Goal: Information Seeking & Learning: Learn about a topic

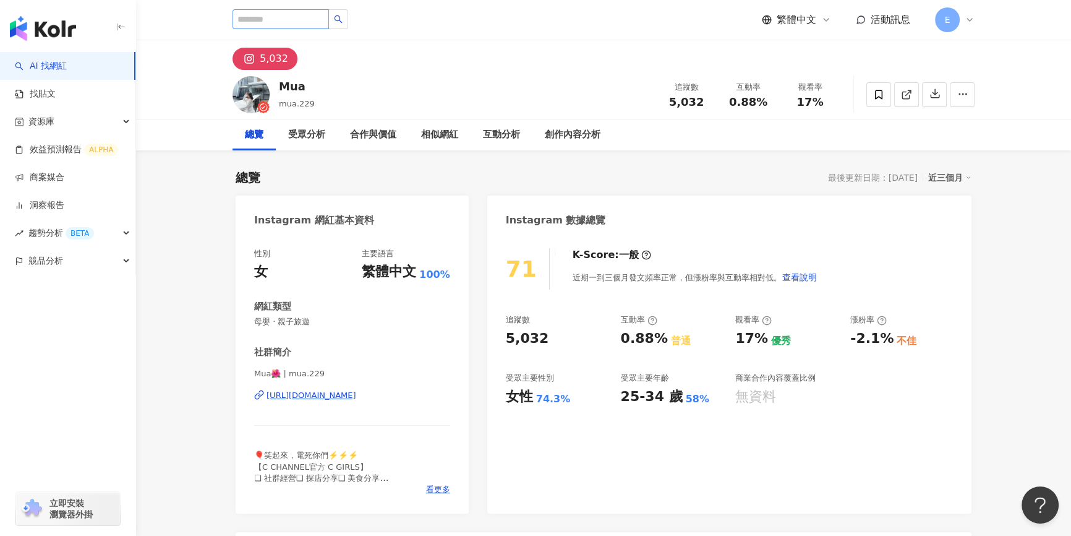
type input "*******"
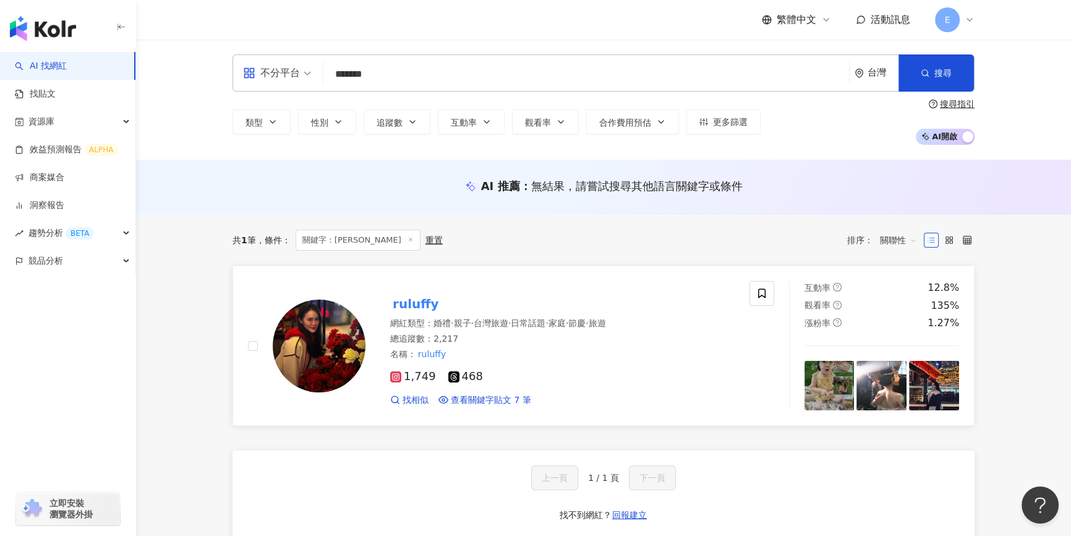
click at [411, 302] on mark "ruluffy" at bounding box center [415, 304] width 51 height 20
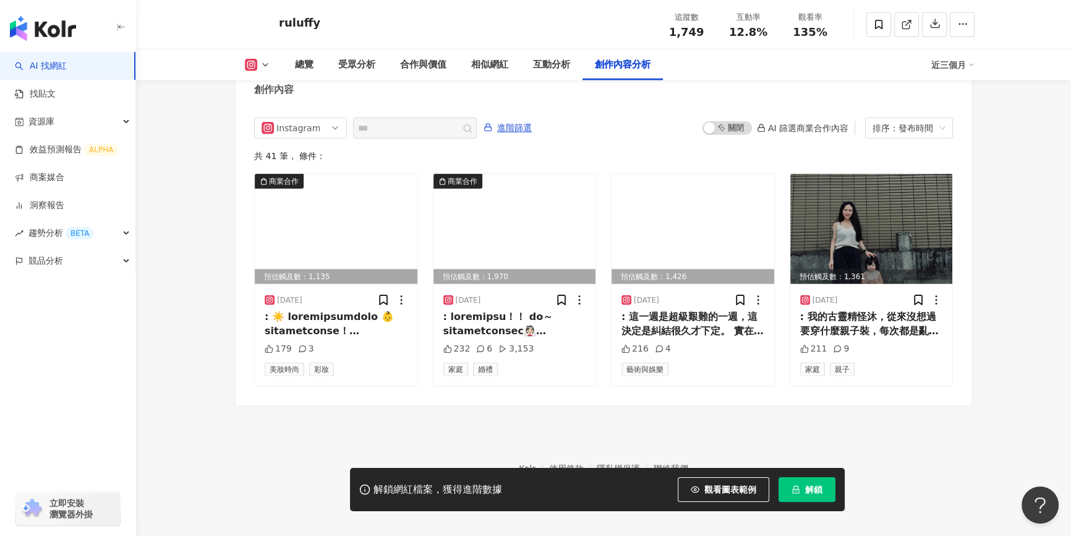
scroll to position [3791, 0]
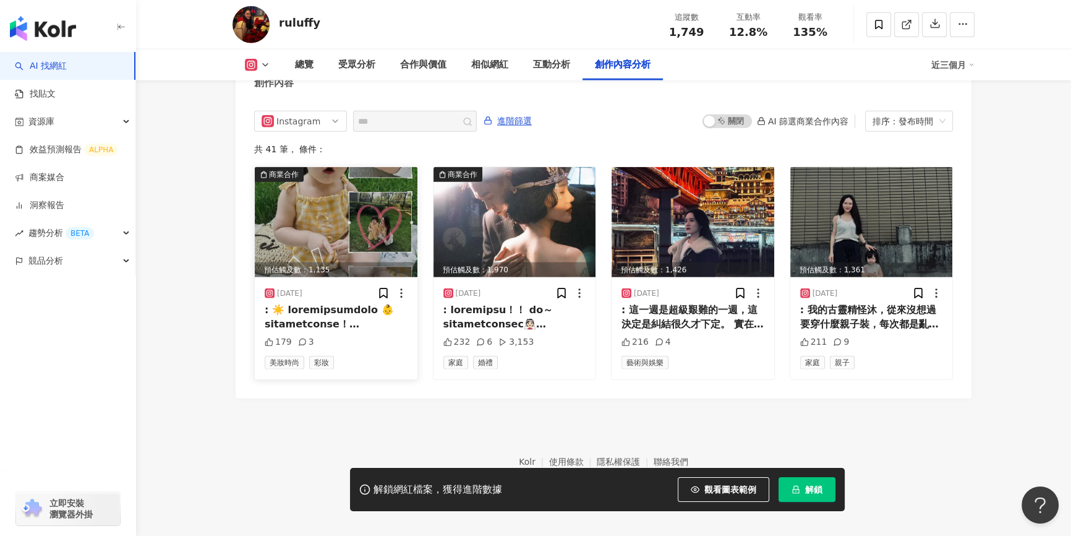
click at [296, 249] on img at bounding box center [336, 222] width 163 height 110
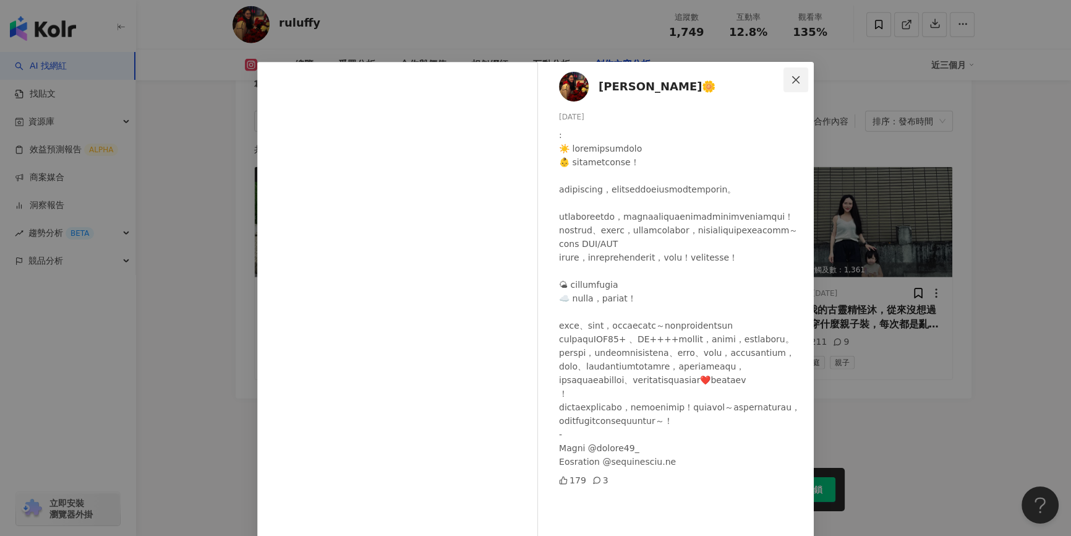
click at [791, 77] on icon "close" at bounding box center [796, 80] width 10 height 10
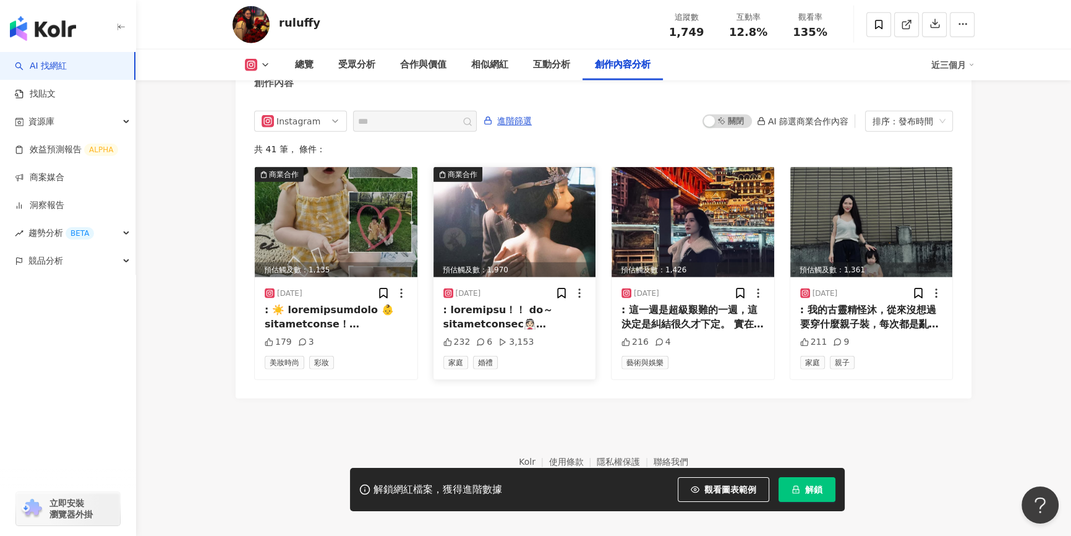
click at [571, 227] on img at bounding box center [515, 222] width 163 height 110
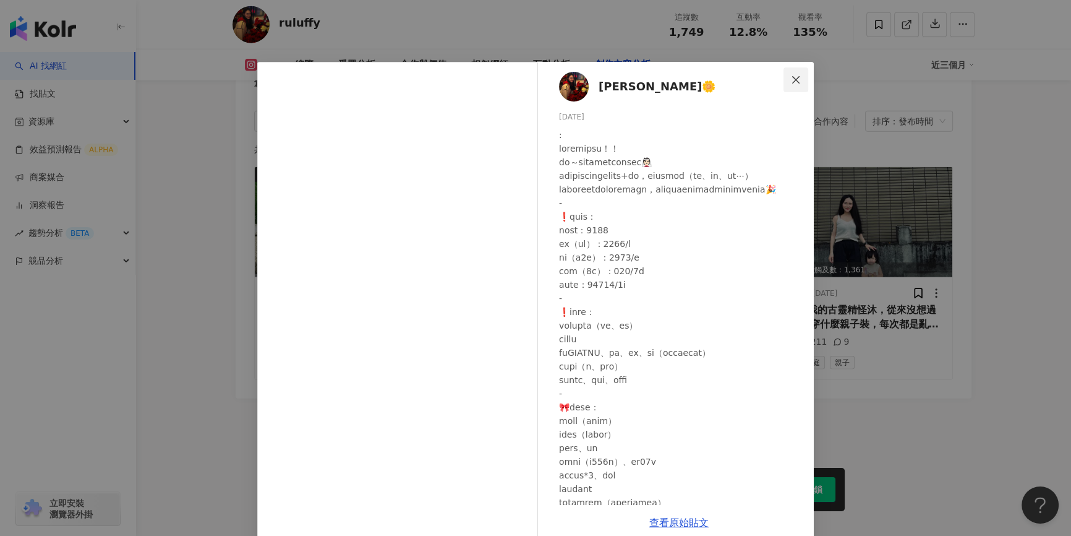
click at [796, 81] on icon "close" at bounding box center [796, 80] width 10 height 10
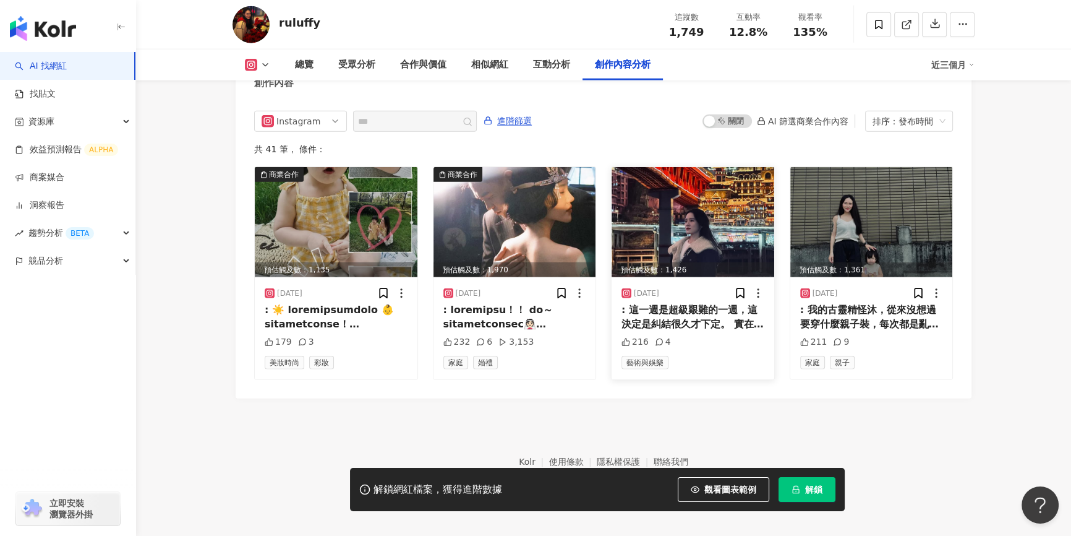
click at [692, 230] on img at bounding box center [693, 222] width 163 height 110
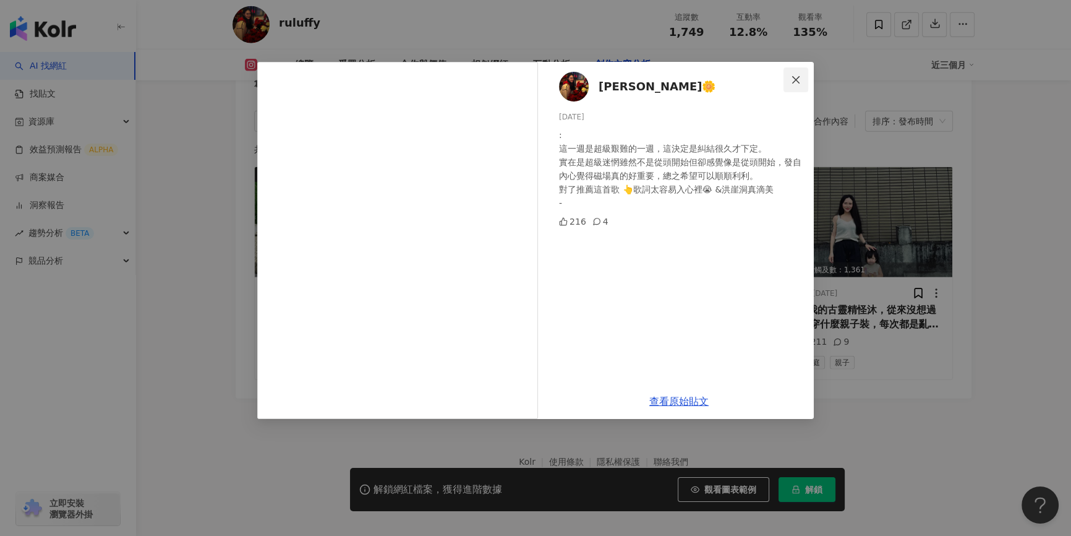
click at [797, 75] on icon "close" at bounding box center [796, 80] width 10 height 10
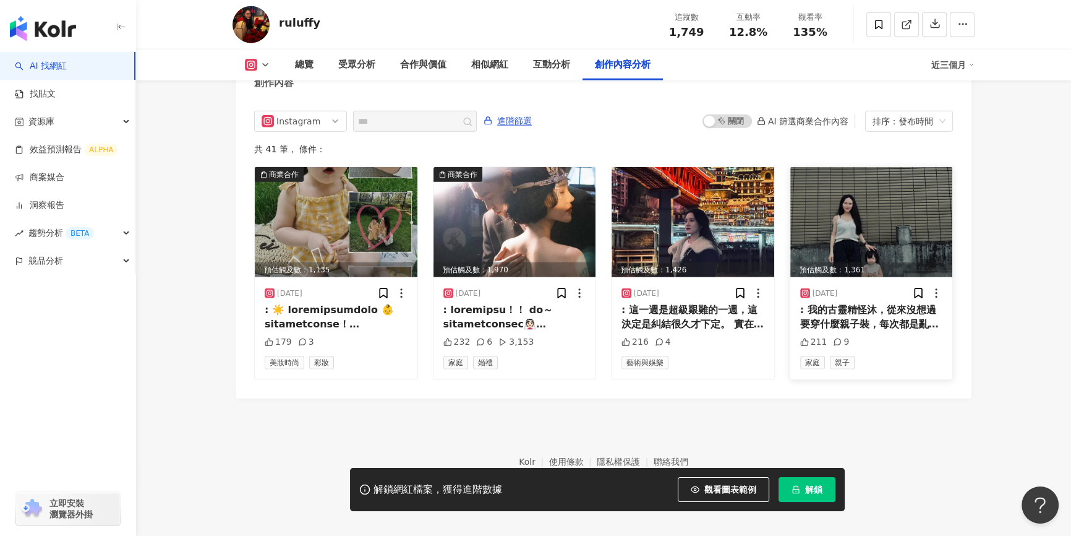
click at [839, 216] on img at bounding box center [871, 222] width 163 height 110
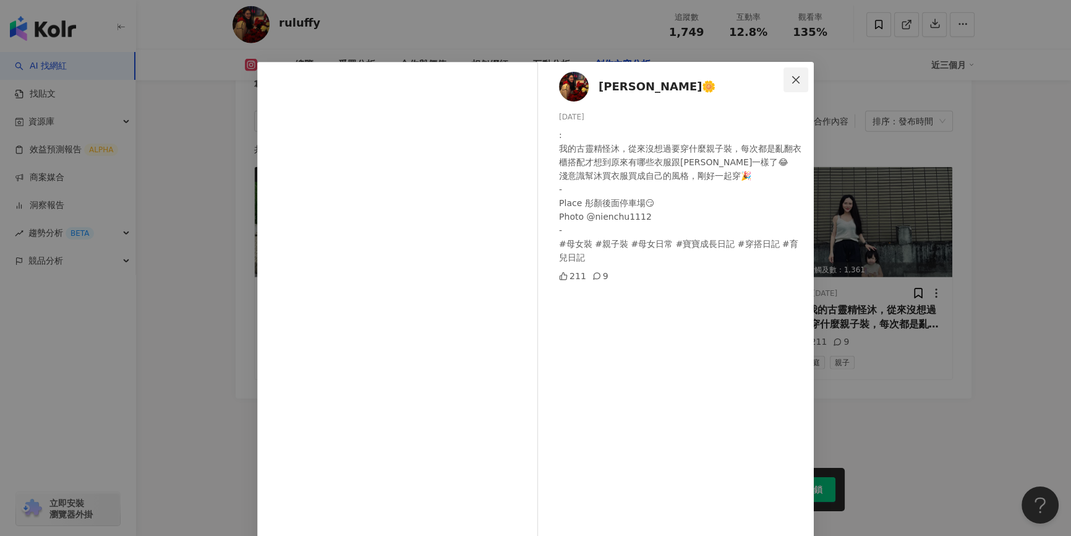
click at [784, 85] on button "Close" at bounding box center [796, 79] width 25 height 25
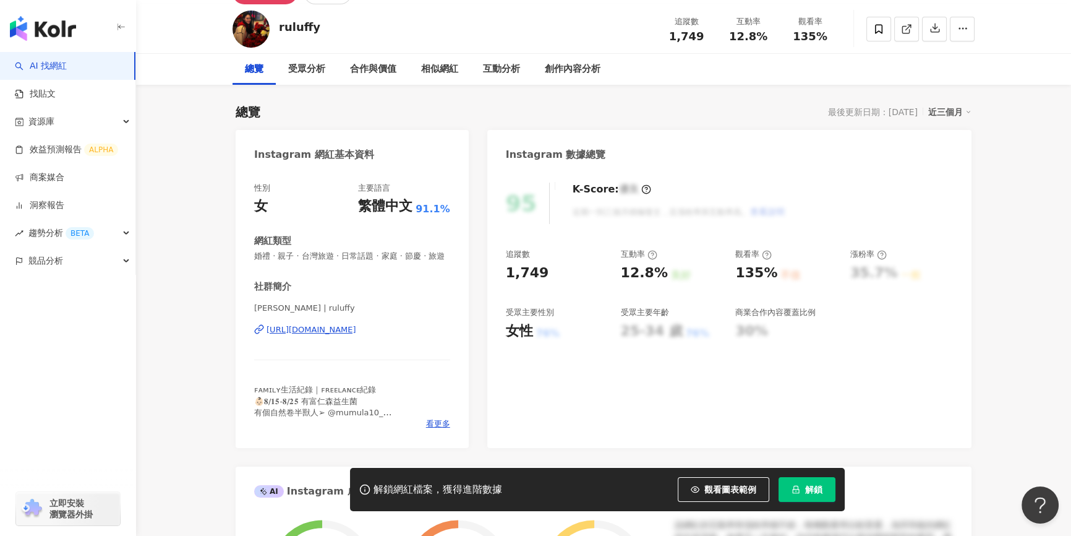
scroll to position [0, 0]
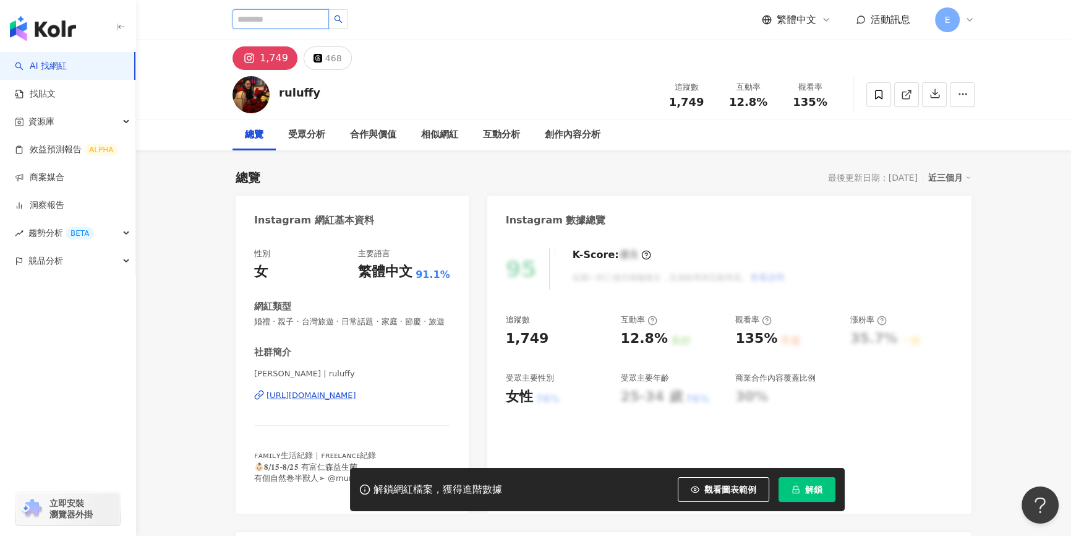
click at [329, 19] on input "search" at bounding box center [281, 19] width 96 height 20
paste input "*******"
type input "*******"
click at [343, 22] on icon "search" at bounding box center [339, 19] width 8 height 8
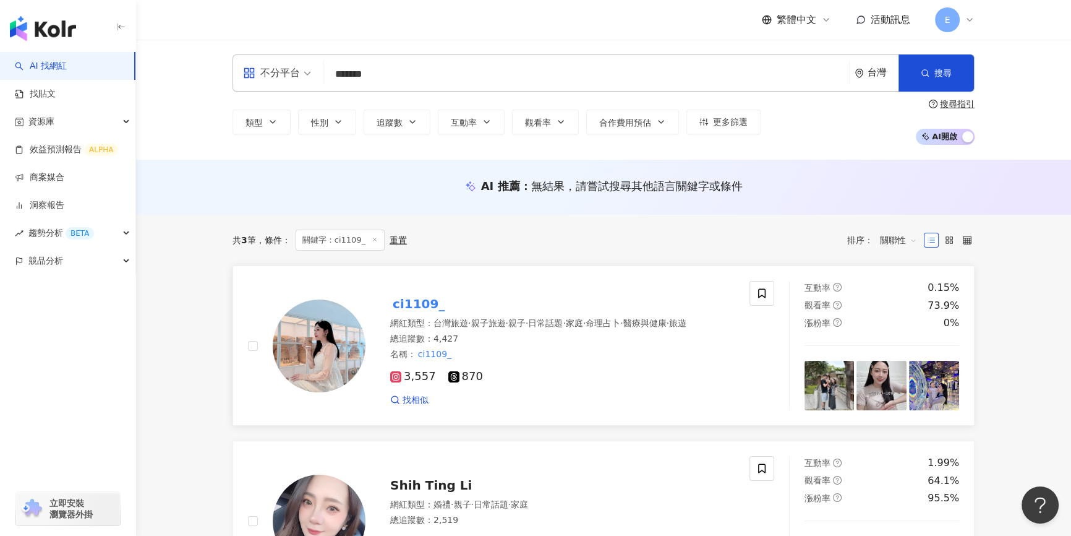
click at [442, 301] on div "ci1109_" at bounding box center [562, 303] width 344 height 17
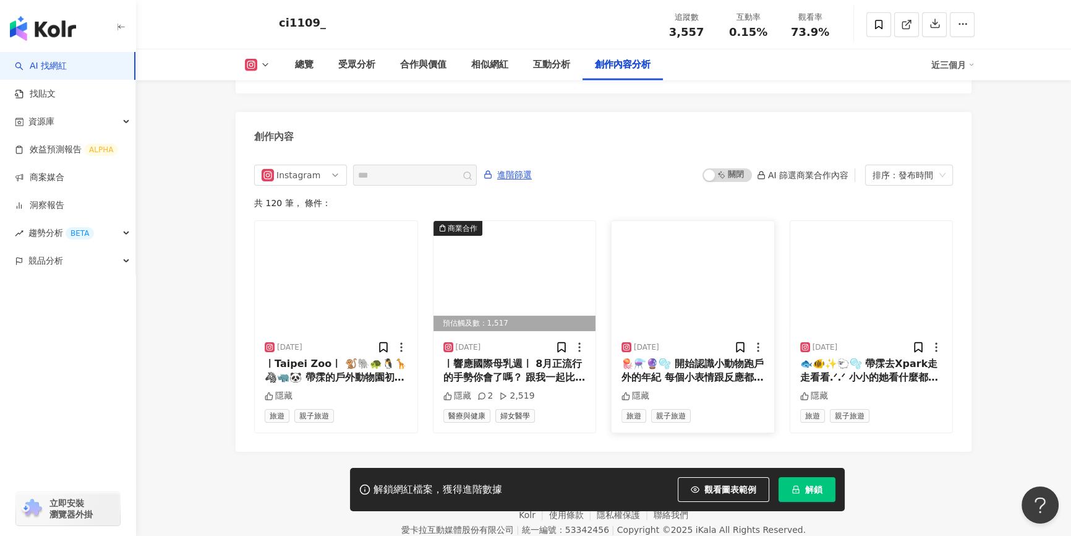
scroll to position [3811, 0]
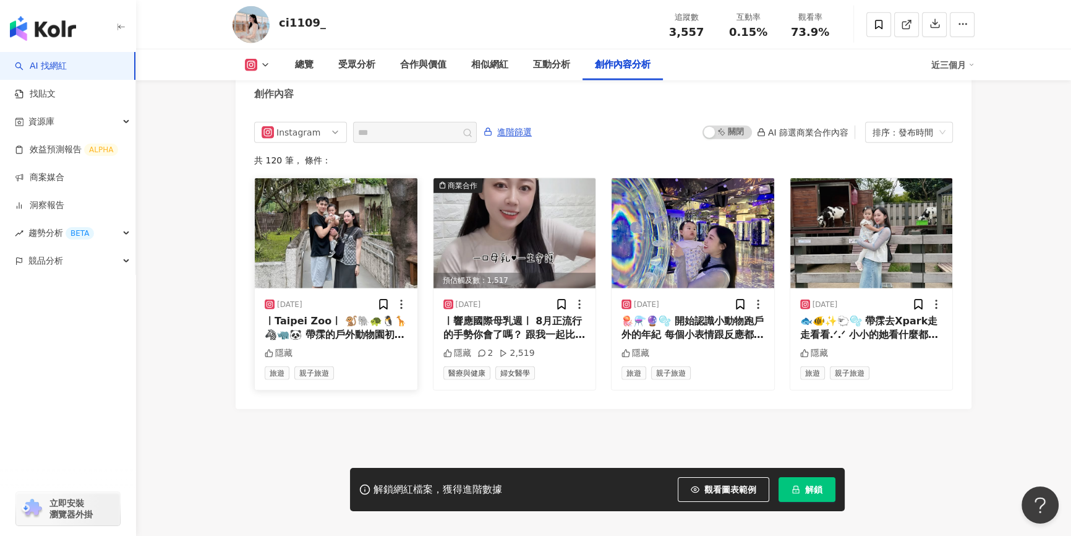
click at [350, 265] on img at bounding box center [336, 233] width 163 height 110
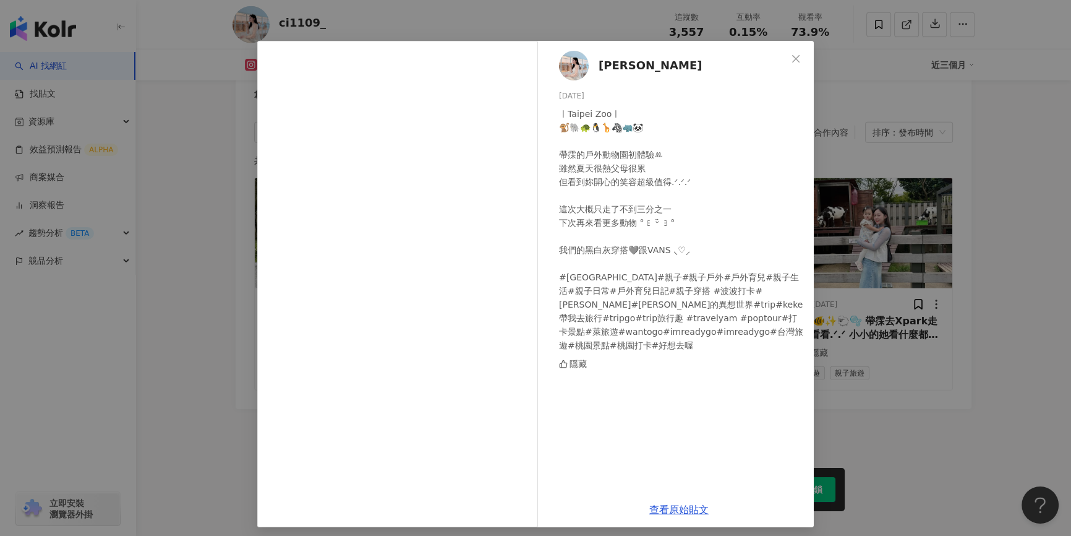
scroll to position [27, 0]
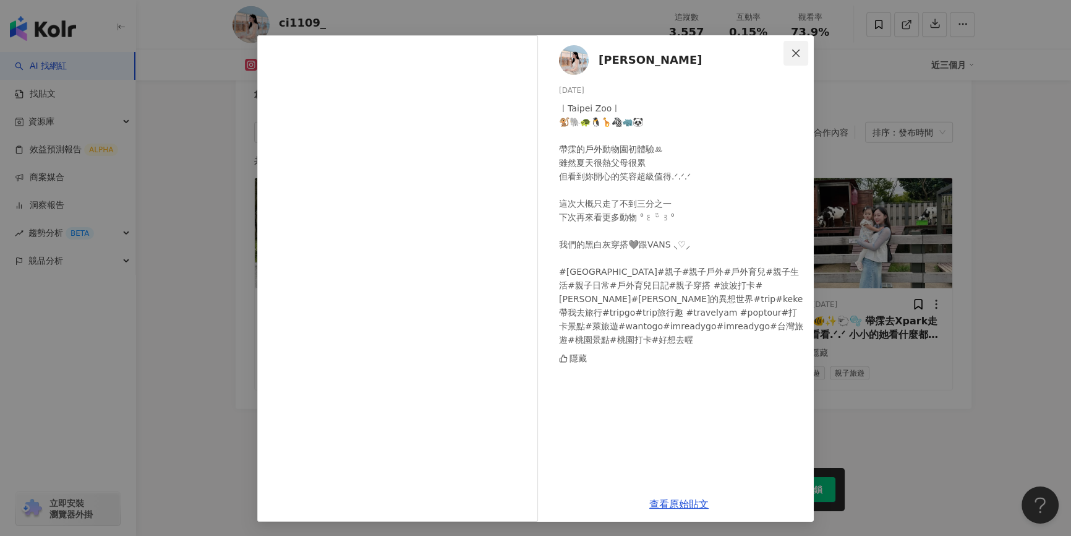
click at [784, 54] on span "Close" at bounding box center [796, 53] width 25 height 10
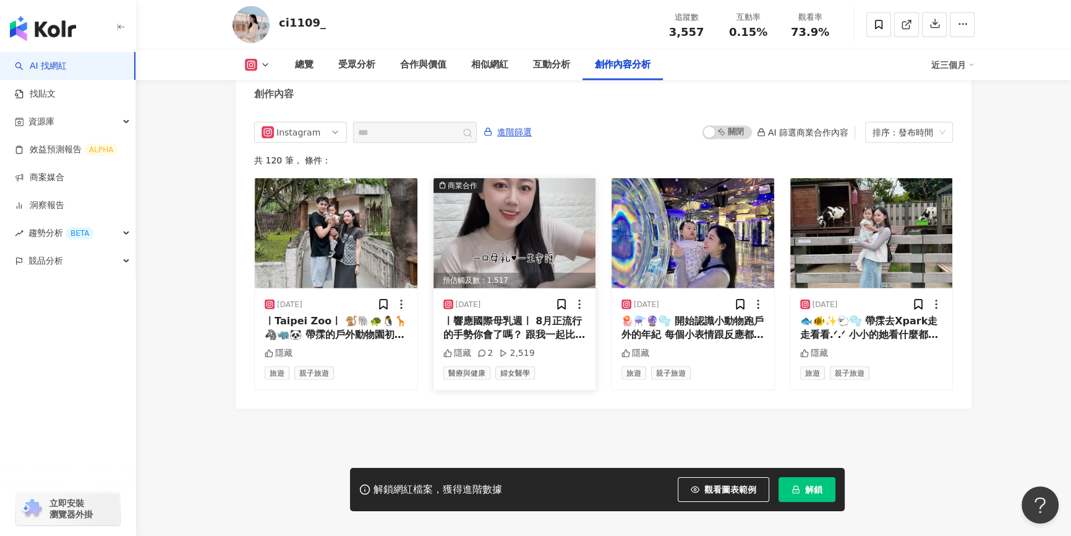
click at [544, 247] on img at bounding box center [515, 233] width 163 height 110
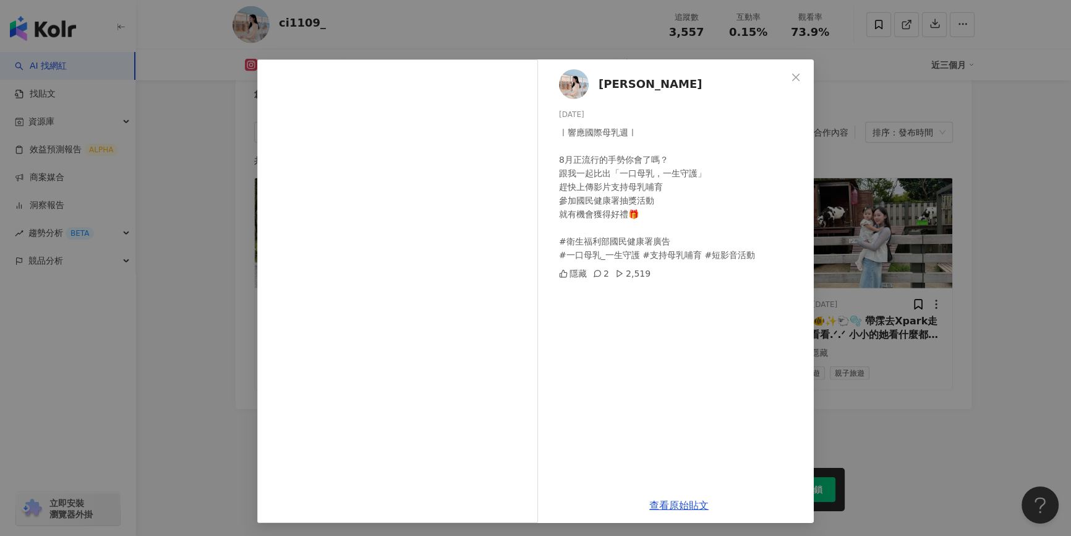
scroll to position [4, 0]
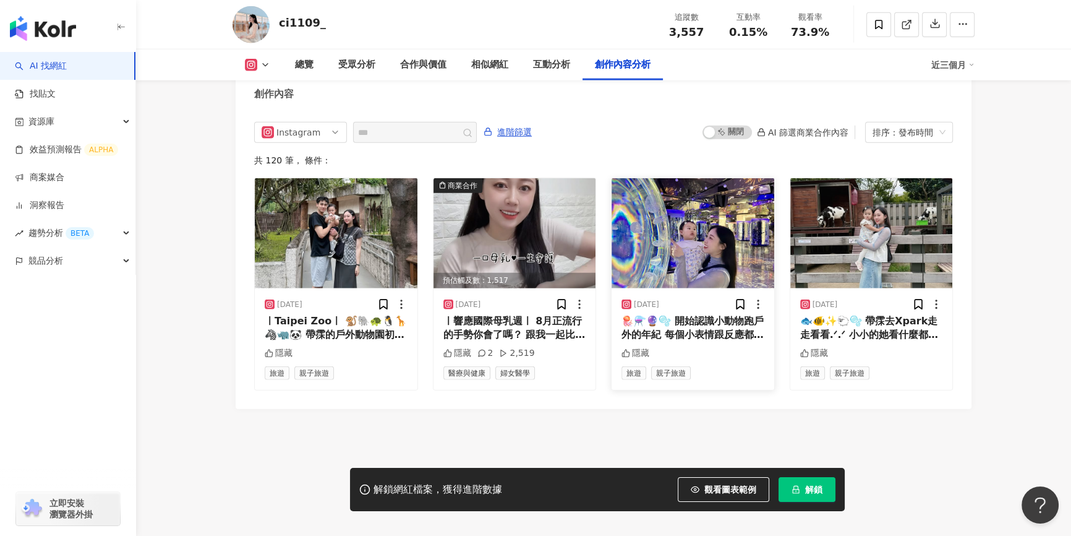
click at [675, 288] on div "2025/8/1 🪼⚗️🔮🫧 開始認識小動物跑戶外的年紀 每個小表情跟反應都好可愛 ྀི ᵕ̈ #xpark#xpark水族館#戶外育兒#親子穿搭 #波波打卡…" at bounding box center [693, 338] width 163 height 101
click at [682, 260] on img at bounding box center [693, 233] width 163 height 110
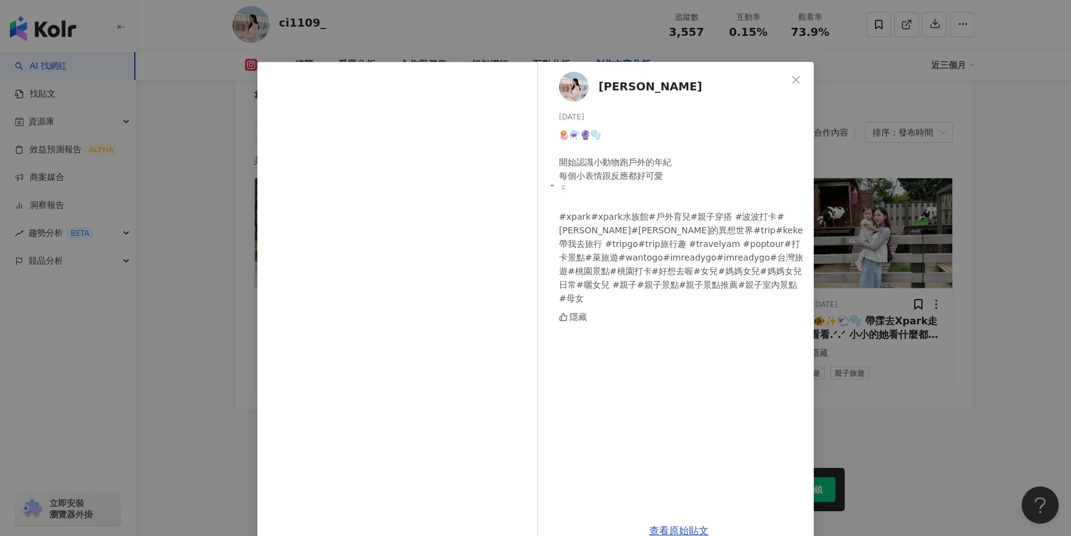
scroll to position [3755, 0]
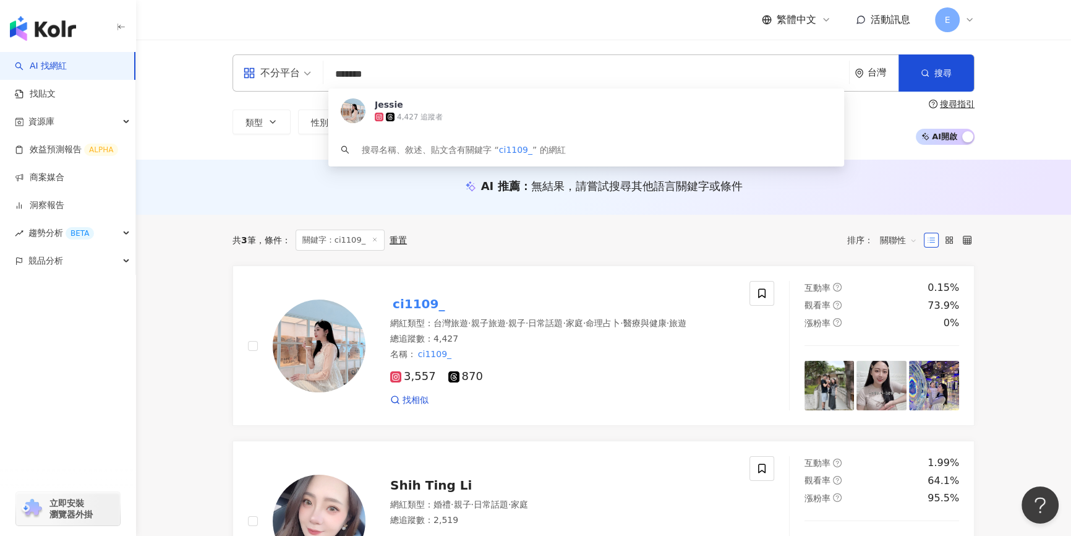
drag, startPoint x: 419, startPoint y: 79, endPoint x: 155, endPoint y: 58, distance: 264.9
click at [156, 58] on div "不分平台 ******* 台灣 搜尋 a9f15d80-60b3-46c1-a78f-1cab6147050e Jessie 4,427 追蹤者 搜尋名稱、敘…" at bounding box center [603, 100] width 935 height 120
paste input "*"
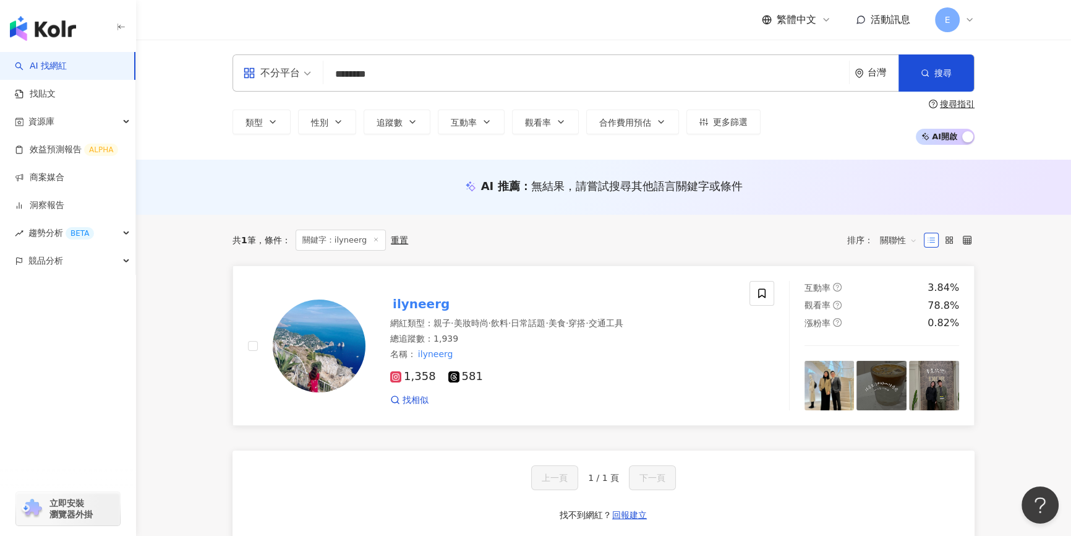
type input "********"
click at [566, 345] on div "網紅類型 ： 親子 · 美妝時尚 · 飲料 · 日常話題 · 美食 · 穿搭 · 交通工具 總追蹤數 ： 1,939 名稱 ： ilyneerg" at bounding box center [562, 338] width 344 height 43
